Goal: Information Seeking & Learning: Learn about a topic

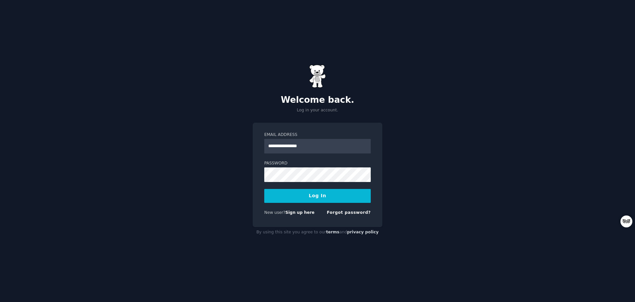
click at [330, 197] on button "Log In" at bounding box center [317, 196] width 107 height 14
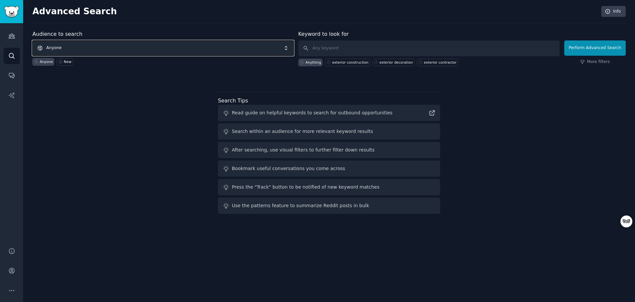
click at [222, 50] on span "Anyone" at bounding box center [162, 47] width 261 height 15
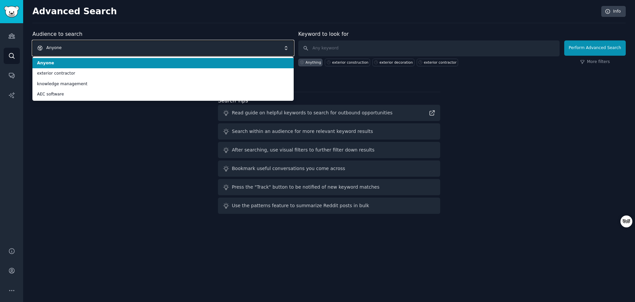
click at [220, 52] on span "Anyone" at bounding box center [162, 47] width 261 height 15
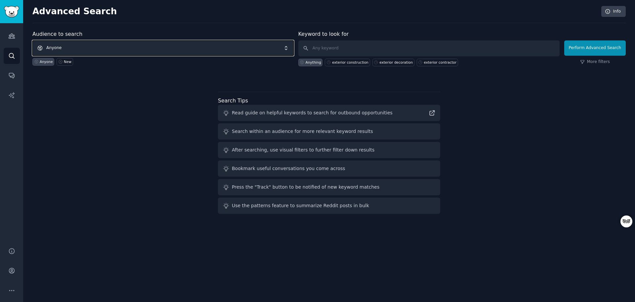
click at [220, 52] on span "Anyone" at bounding box center [162, 47] width 261 height 15
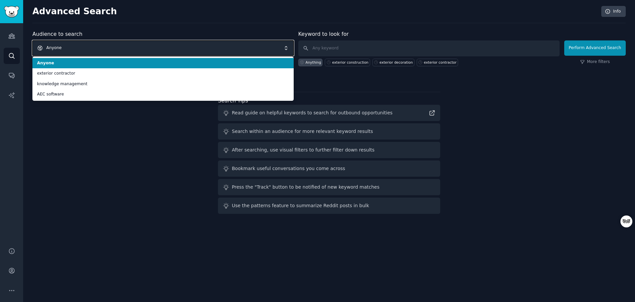
click at [220, 52] on span "Anyone" at bounding box center [162, 47] width 261 height 15
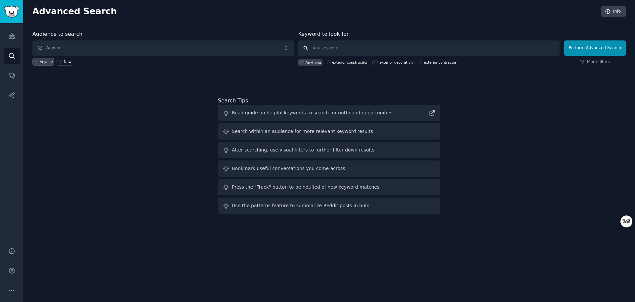
click at [339, 45] on input "text" at bounding box center [429, 48] width 261 height 16
click at [357, 50] on input "text" at bounding box center [429, 48] width 261 height 16
type input "RPA"
click at [605, 49] on button "Perform Advanced Search" at bounding box center [596, 47] width 62 height 15
